Goal: Information Seeking & Learning: Learn about a topic

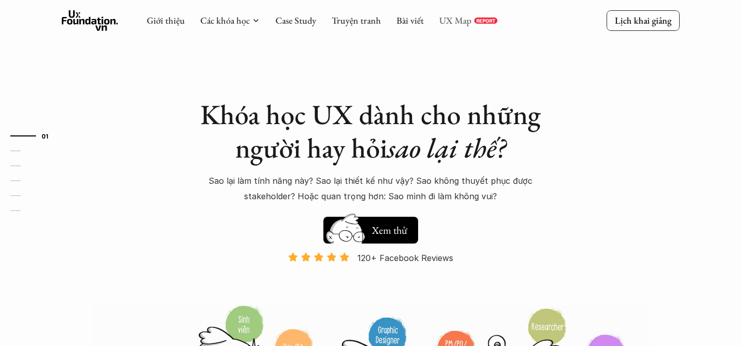
click at [455, 23] on link "UX Map" at bounding box center [456, 20] width 32 height 12
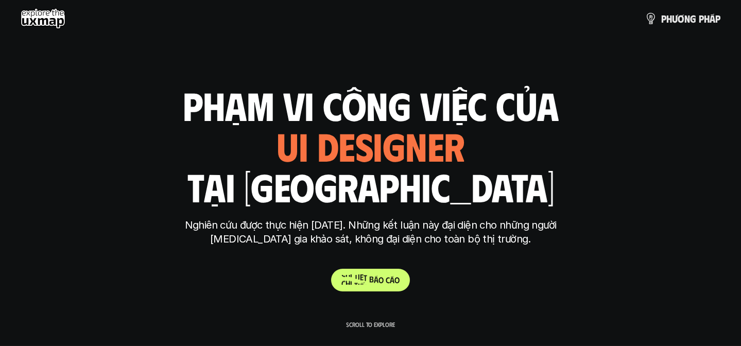
click at [397, 267] on div "Kết quả nghiên cứu phạm vi công việc của ui designer ui/ux designer product des…" at bounding box center [371, 173] width 386 height 237
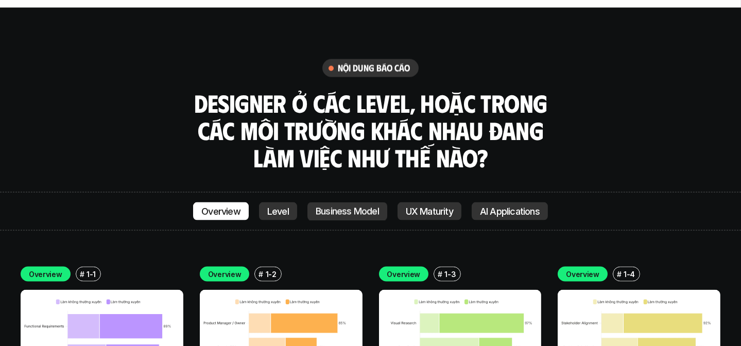
scroll to position [3513, 0]
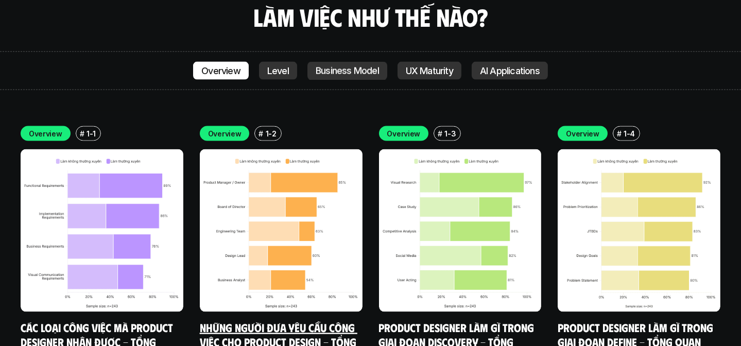
click at [294, 162] on img at bounding box center [281, 230] width 163 height 163
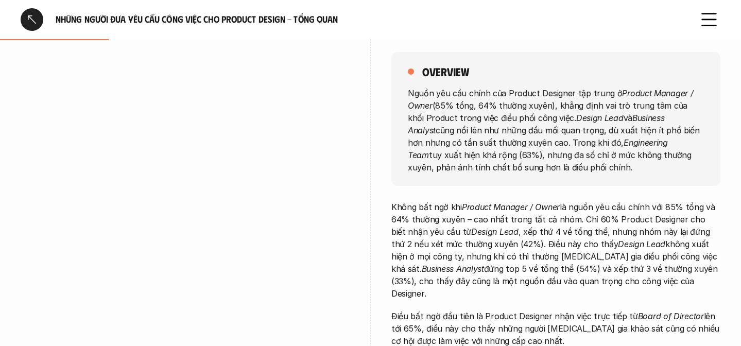
scroll to position [140, 0]
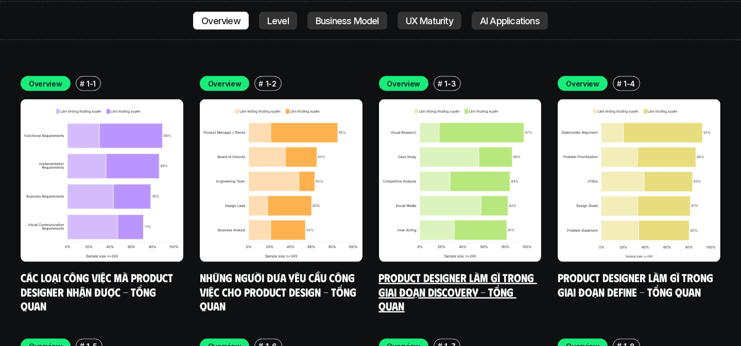
scroll to position [3562, 0]
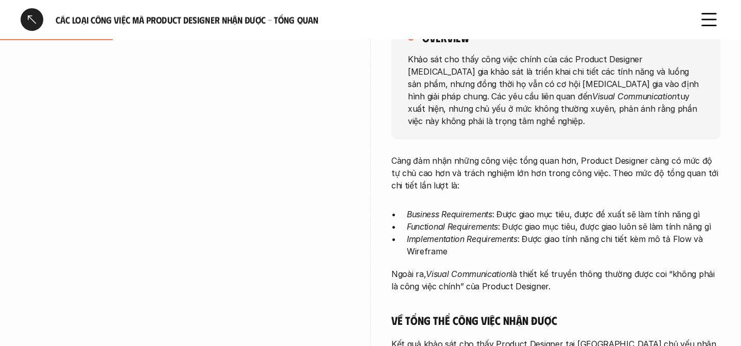
scroll to position [187, 0]
